Goal: Task Accomplishment & Management: Manage account settings

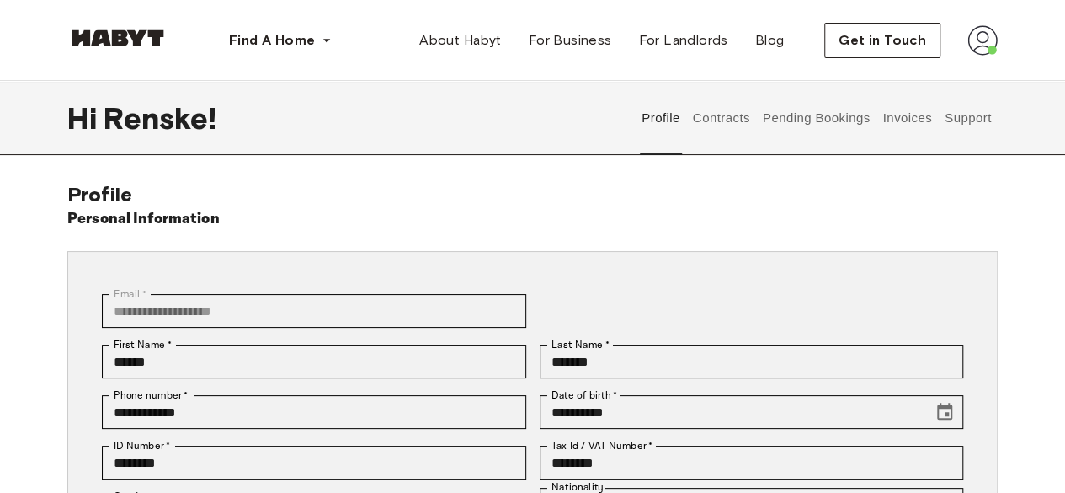
click at [827, 131] on button "Pending Bookings" at bounding box center [816, 118] width 112 height 74
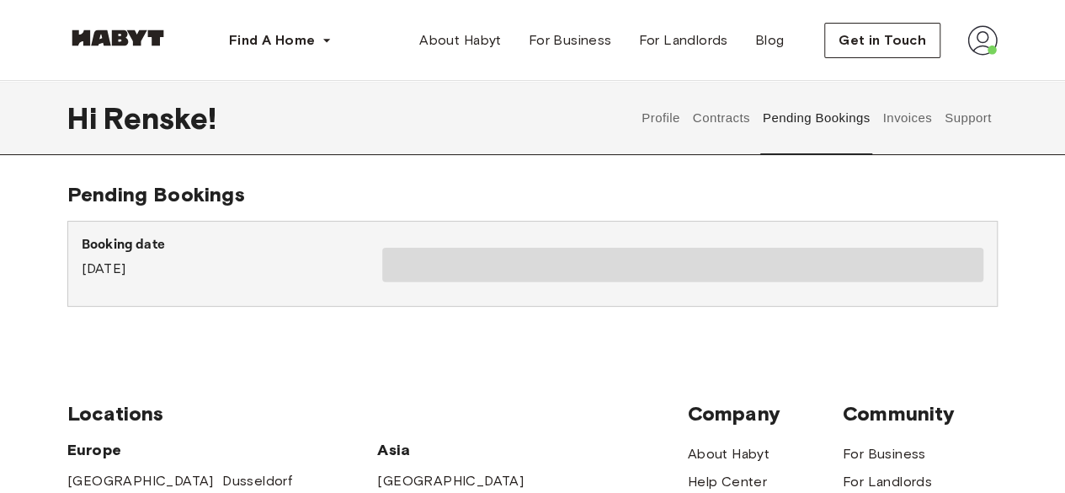
click at [735, 119] on button "Contracts" at bounding box center [720, 118] width 61 height 74
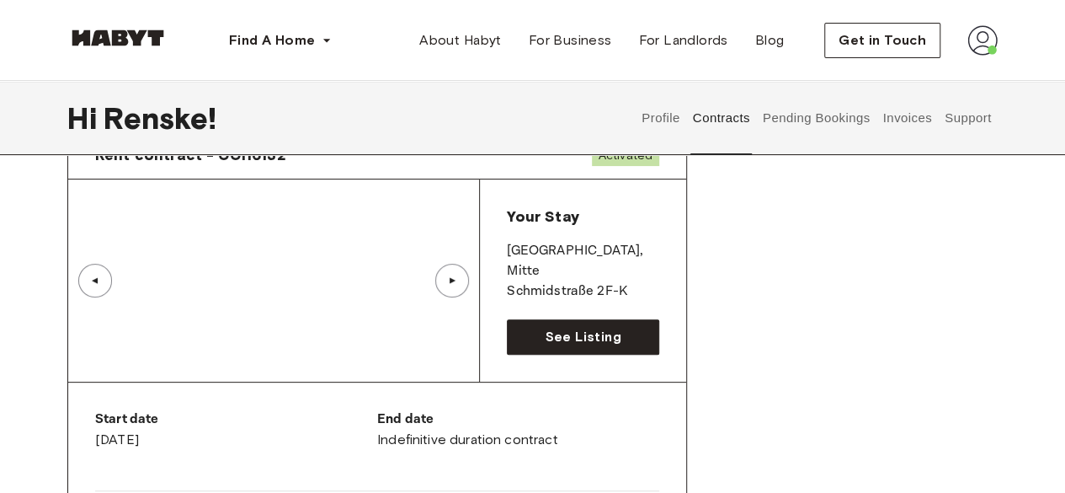
scroll to position [89, 0]
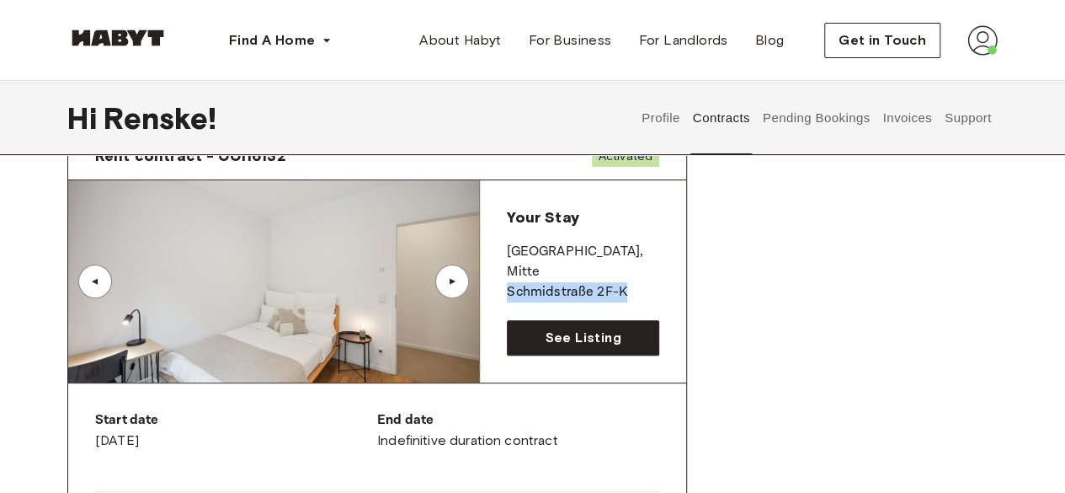
drag, startPoint x: 635, startPoint y: 272, endPoint x: 509, endPoint y: 285, distance: 126.2
click at [509, 285] on div "Your Stay [GEOGRAPHIC_DATA] , [GEOGRAPHIC_DATA] 2F-K See Listing" at bounding box center [583, 281] width 206 height 202
copy p "Schmidstraße 2F-K"
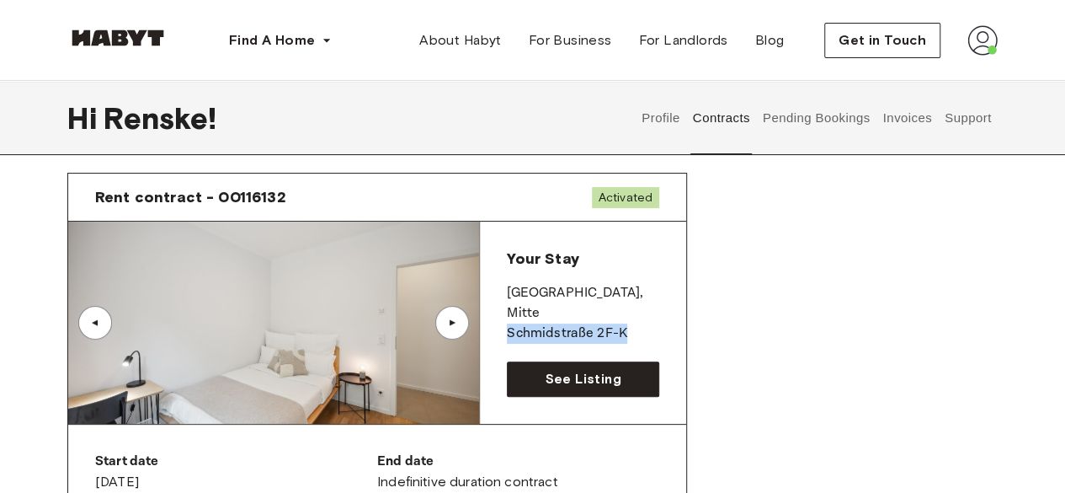
scroll to position [49, 0]
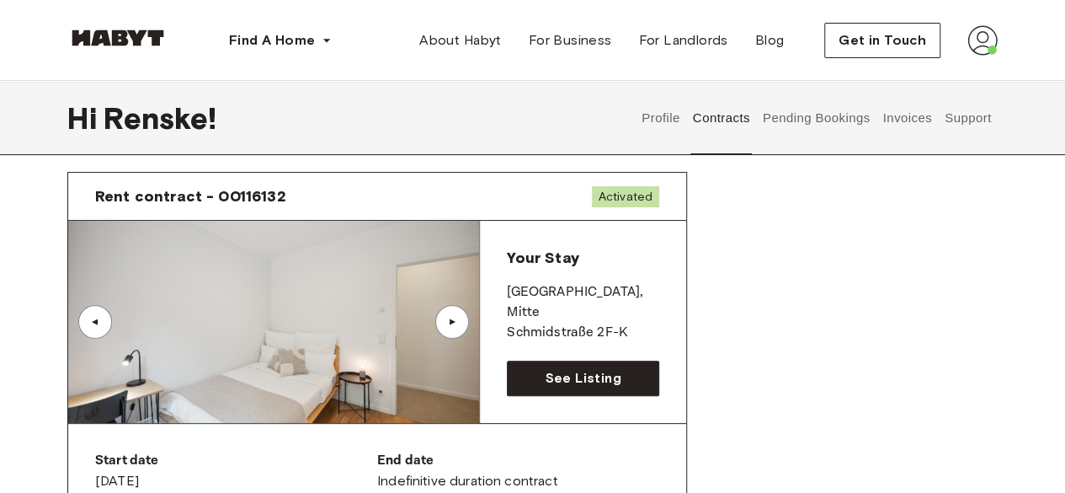
click at [468, 207] on div "Rent contract - 00116132 Activated" at bounding box center [377, 197] width 618 height 48
click at [622, 194] on span "Activated" at bounding box center [625, 196] width 67 height 21
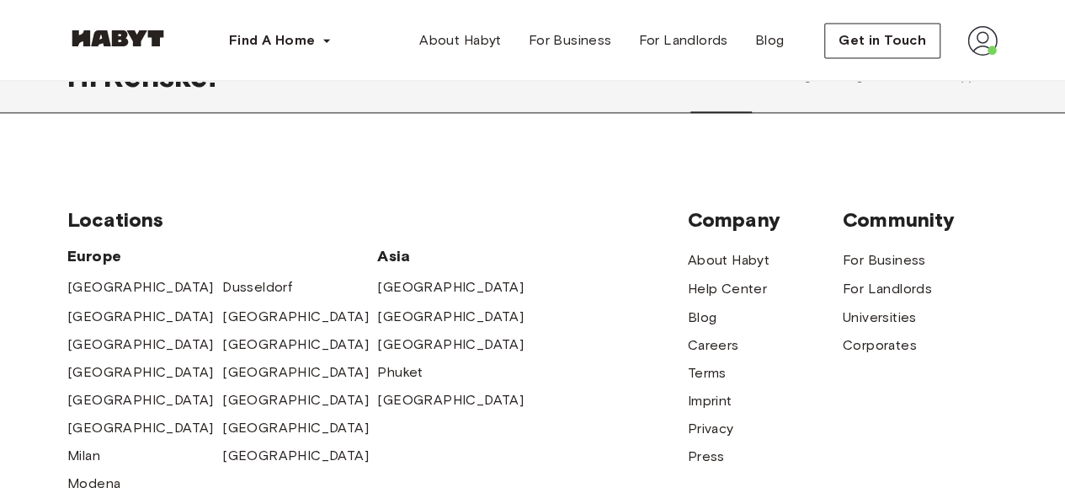
scroll to position [1294, 0]
